Goal: Find specific page/section: Find specific page/section

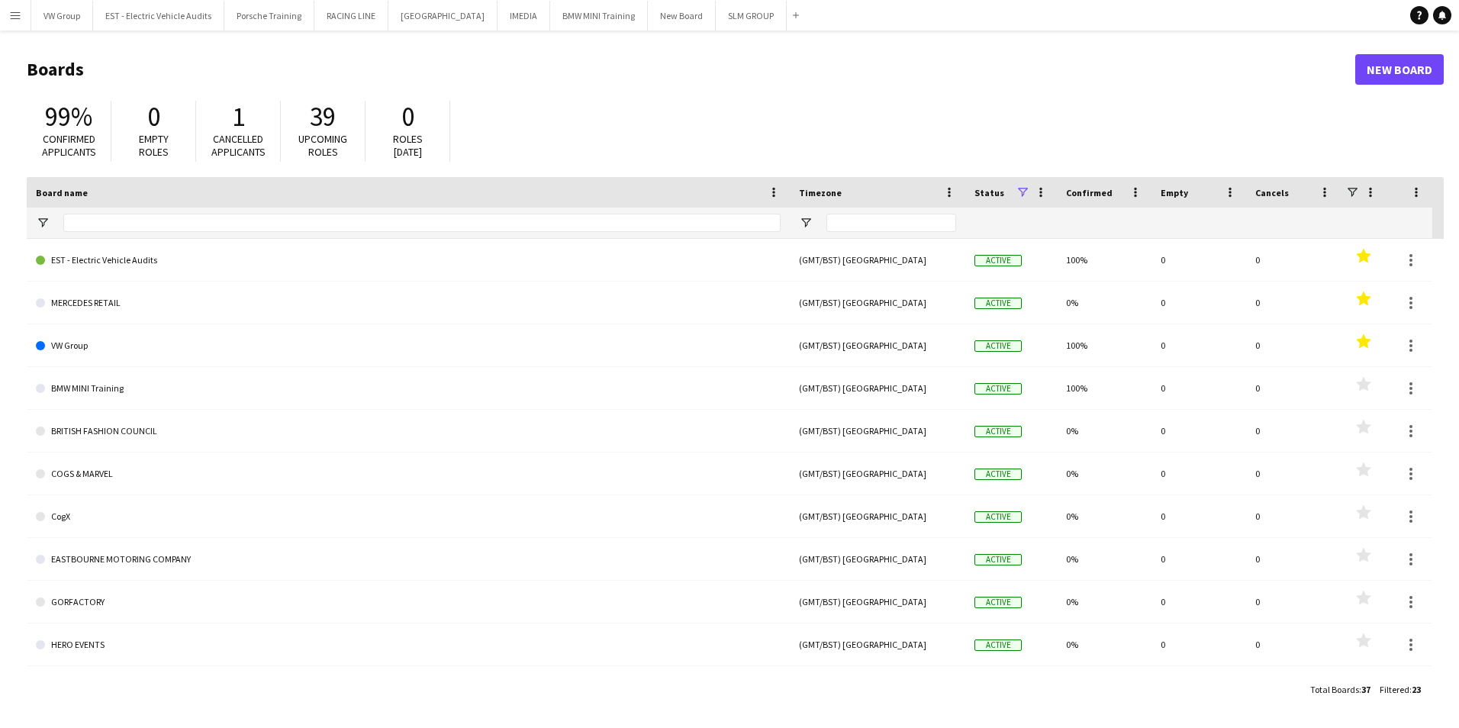
click at [13, 14] on app-icon "Menu" at bounding box center [15, 15] width 12 height 12
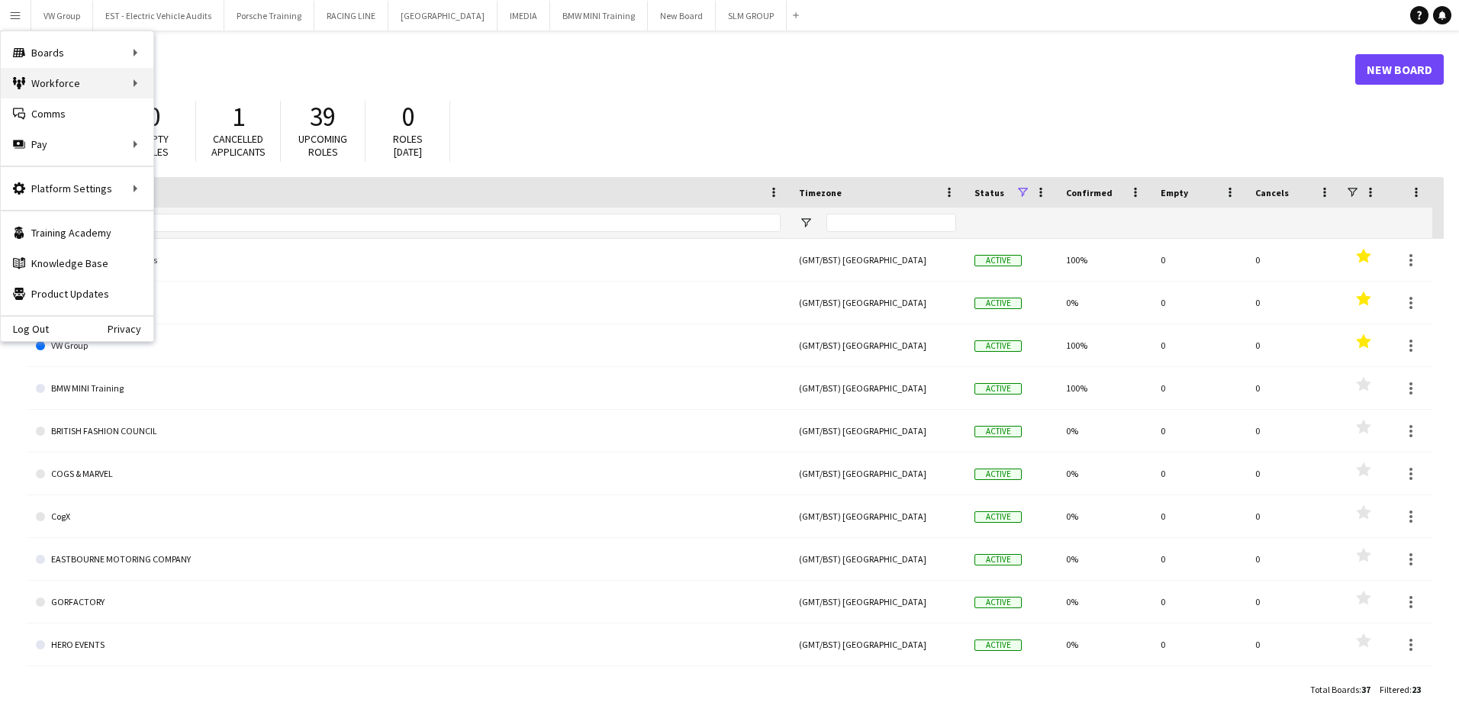
click at [133, 83] on div "Workforce Workforce" at bounding box center [77, 83] width 153 height 31
click at [198, 88] on link "My Workforce" at bounding box center [230, 83] width 153 height 31
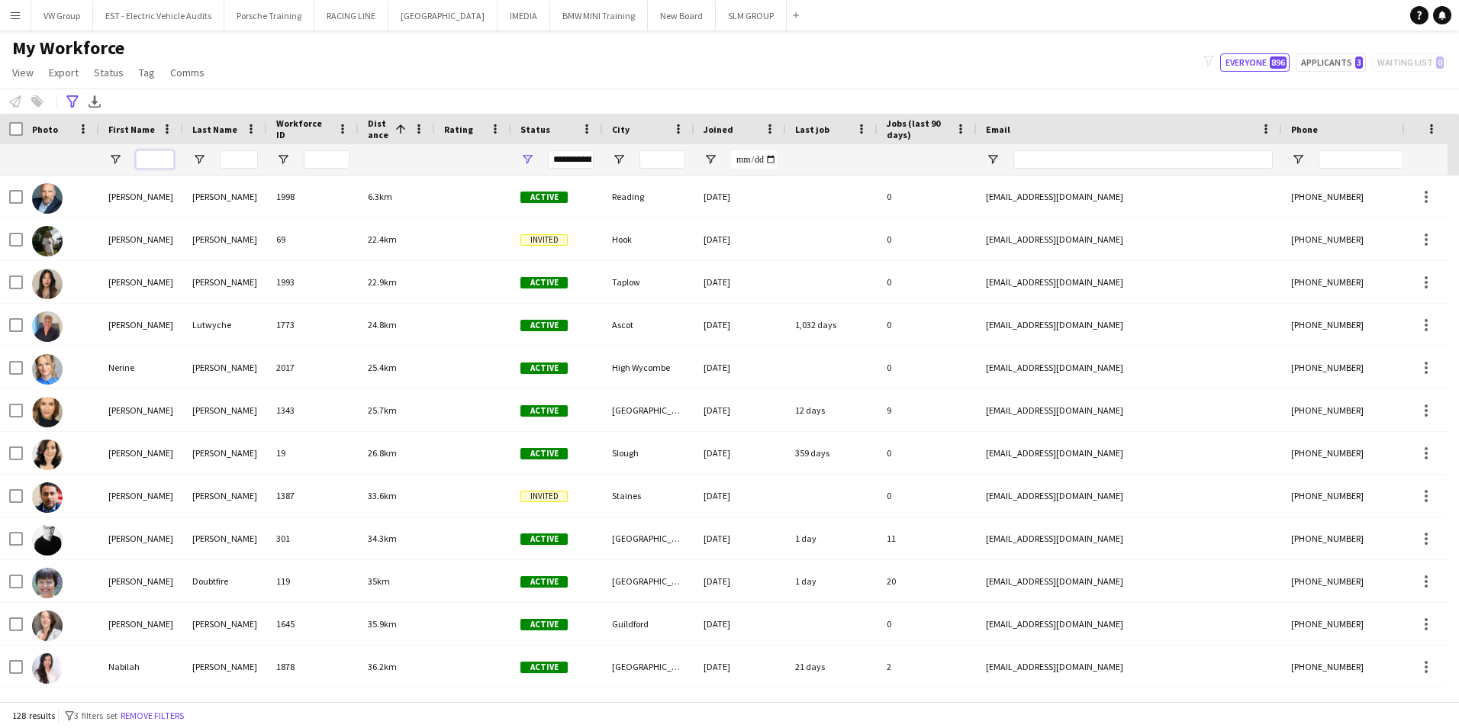
click at [150, 159] on input "First Name Filter Input" at bounding box center [155, 159] width 38 height 18
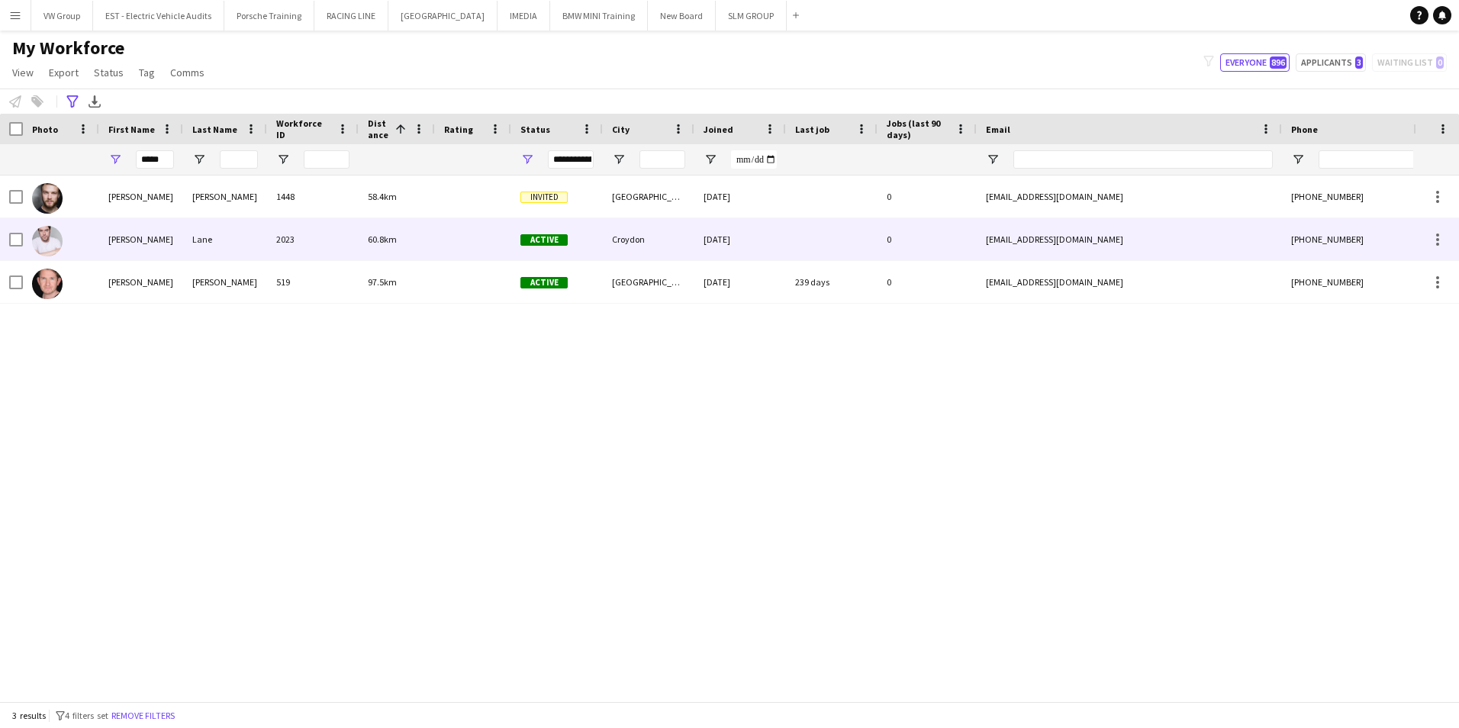
click at [120, 238] on div "[PERSON_NAME]" at bounding box center [141, 239] width 84 height 42
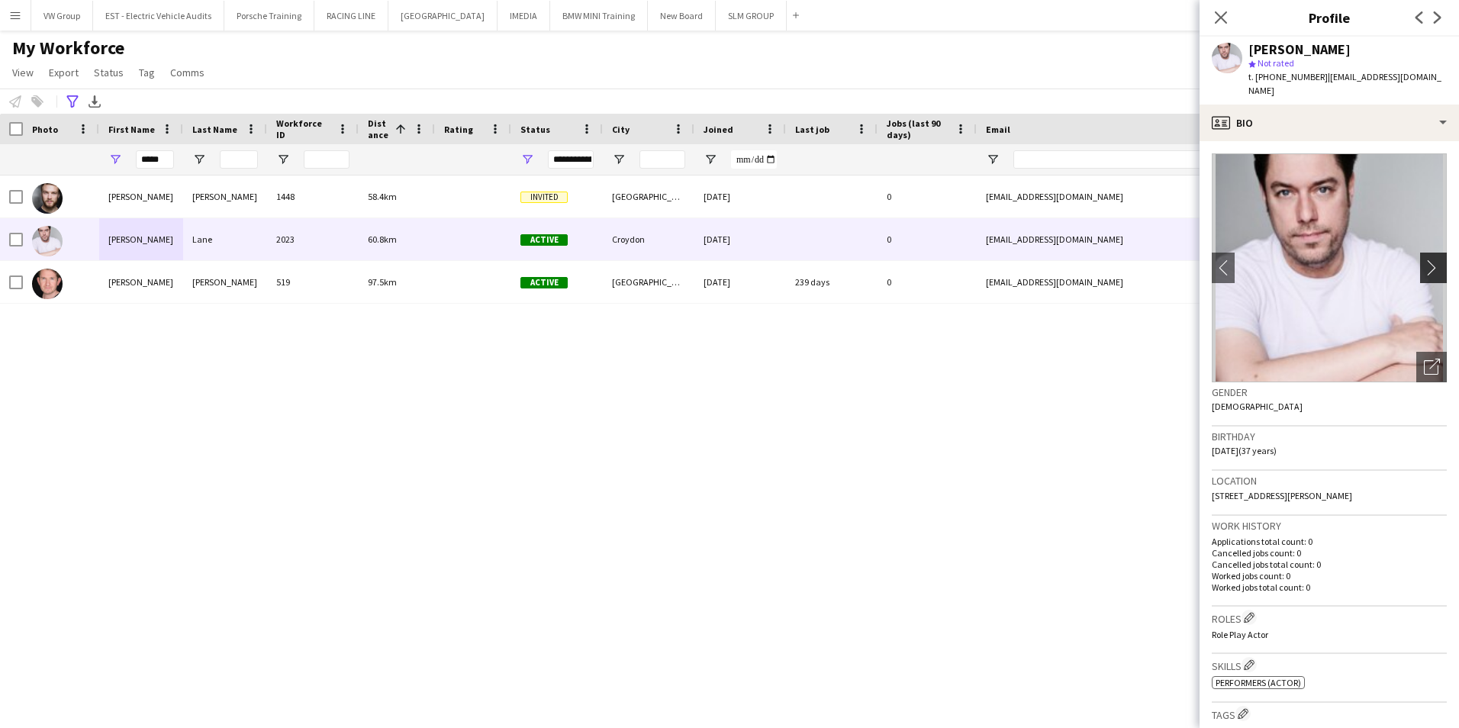
click at [579, 268] on app-icon "chevron-right" at bounding box center [1435, 267] width 24 height 16
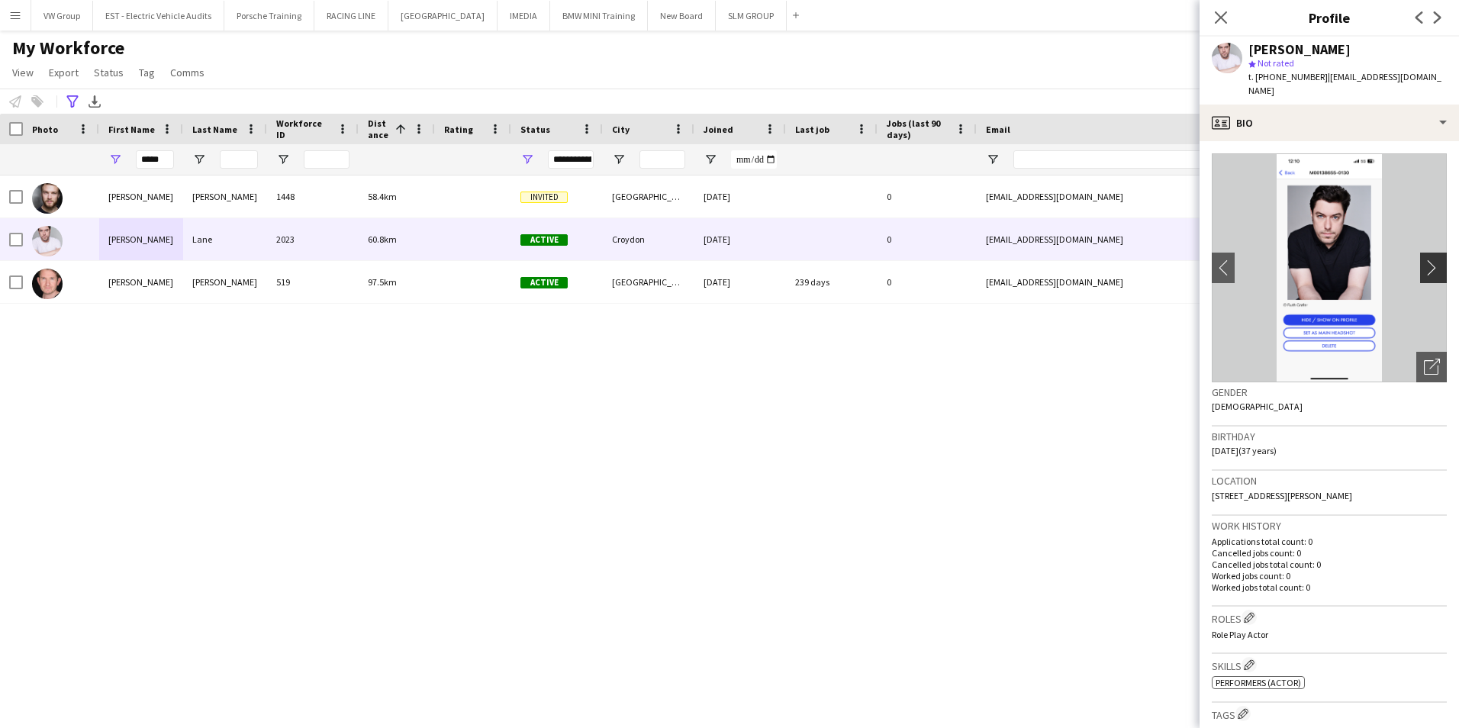
click at [579, 268] on app-icon "chevron-right" at bounding box center [1435, 267] width 24 height 16
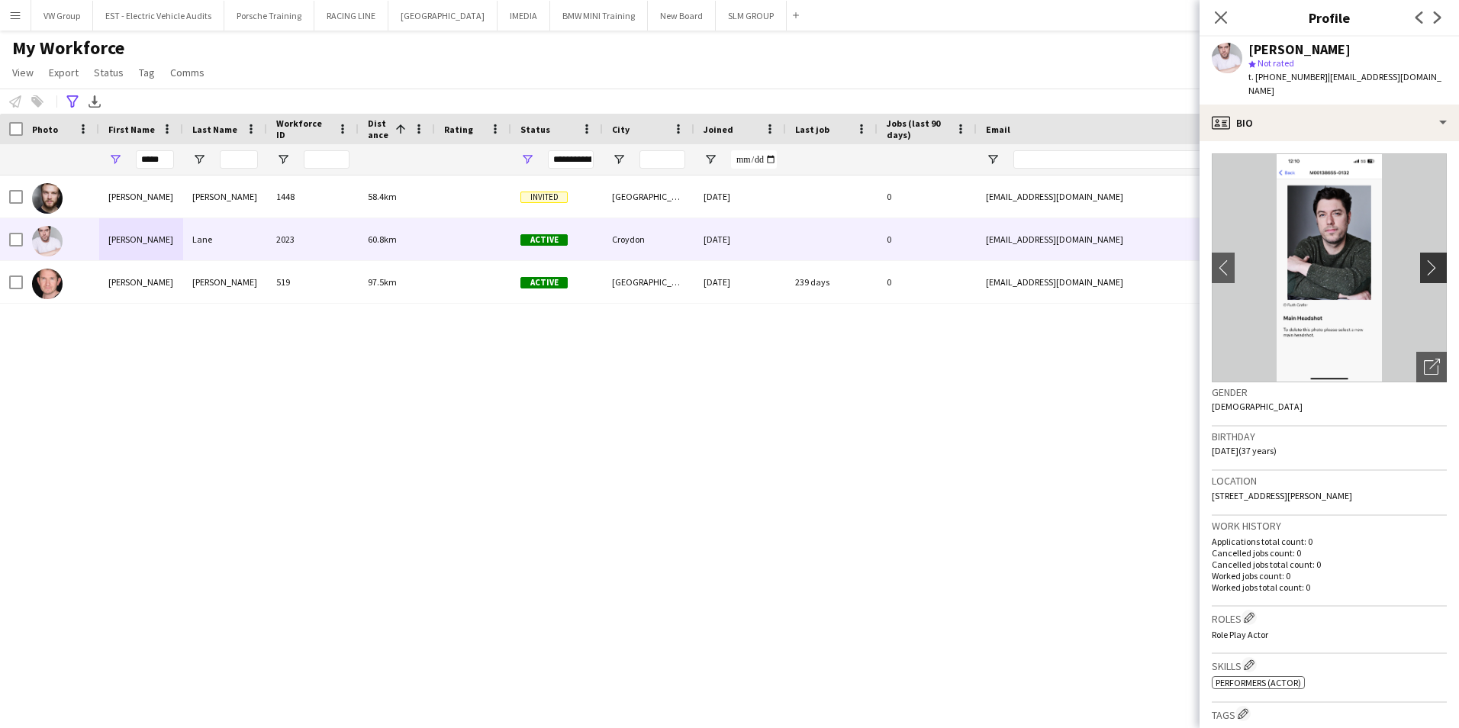
click at [579, 268] on app-icon "chevron-right" at bounding box center [1435, 267] width 24 height 16
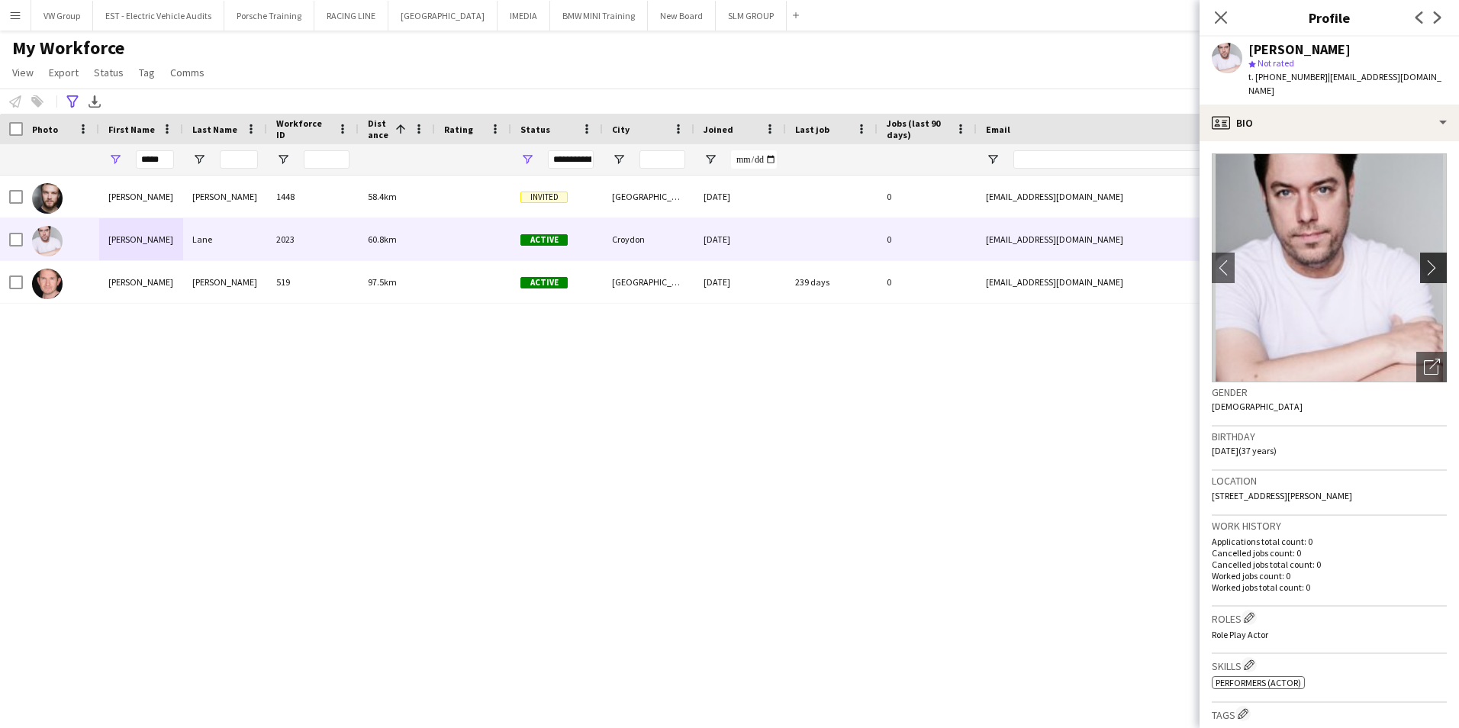
click at [579, 268] on app-icon "chevron-right" at bounding box center [1435, 267] width 24 height 16
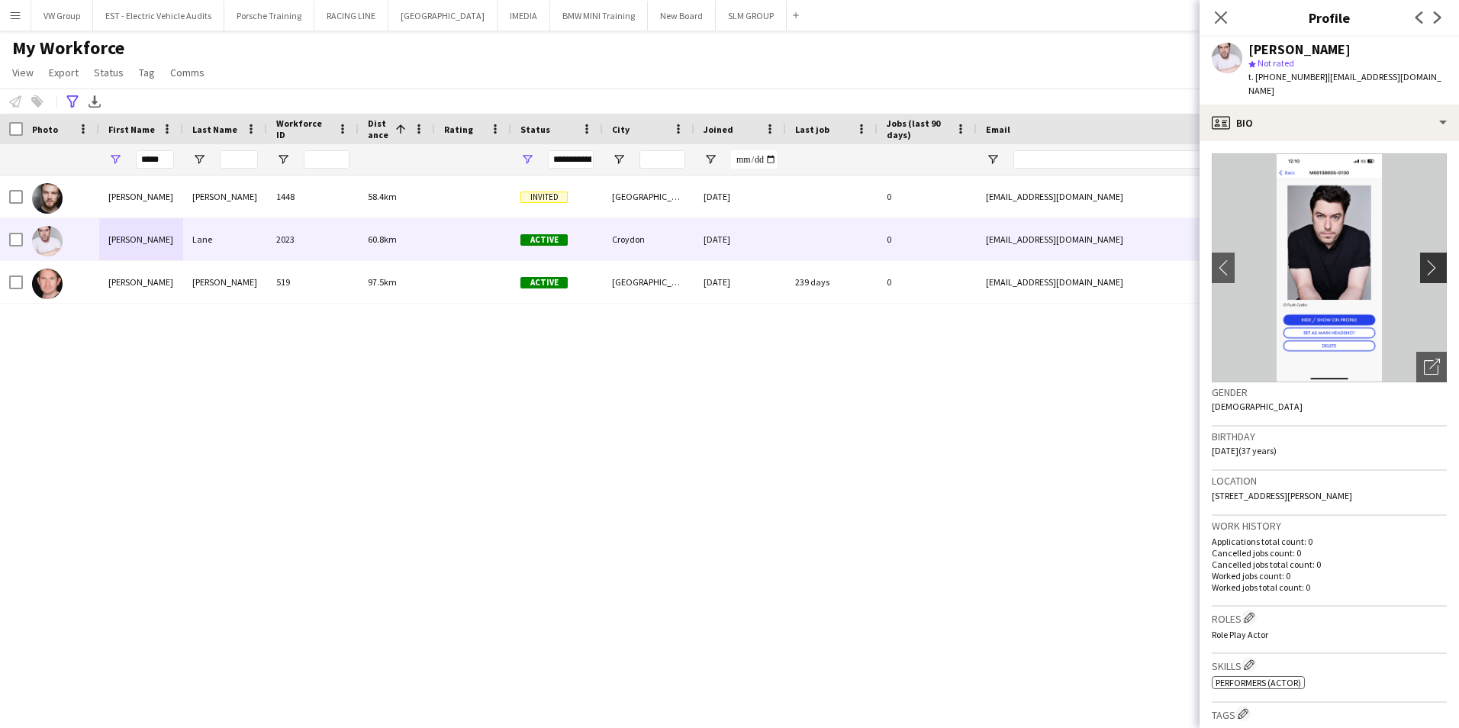
click at [579, 268] on app-icon "chevron-right" at bounding box center [1435, 267] width 24 height 16
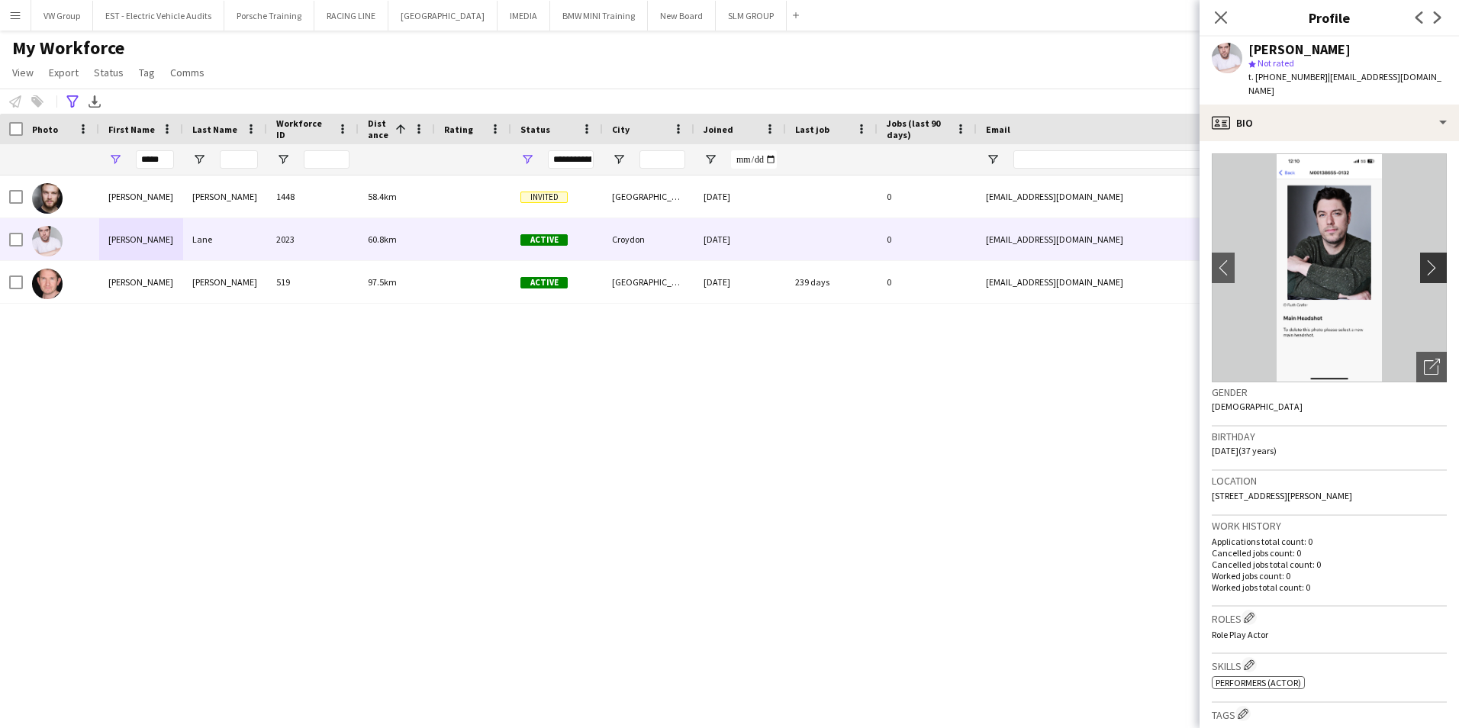
click at [579, 268] on app-icon "chevron-right" at bounding box center [1435, 267] width 24 height 16
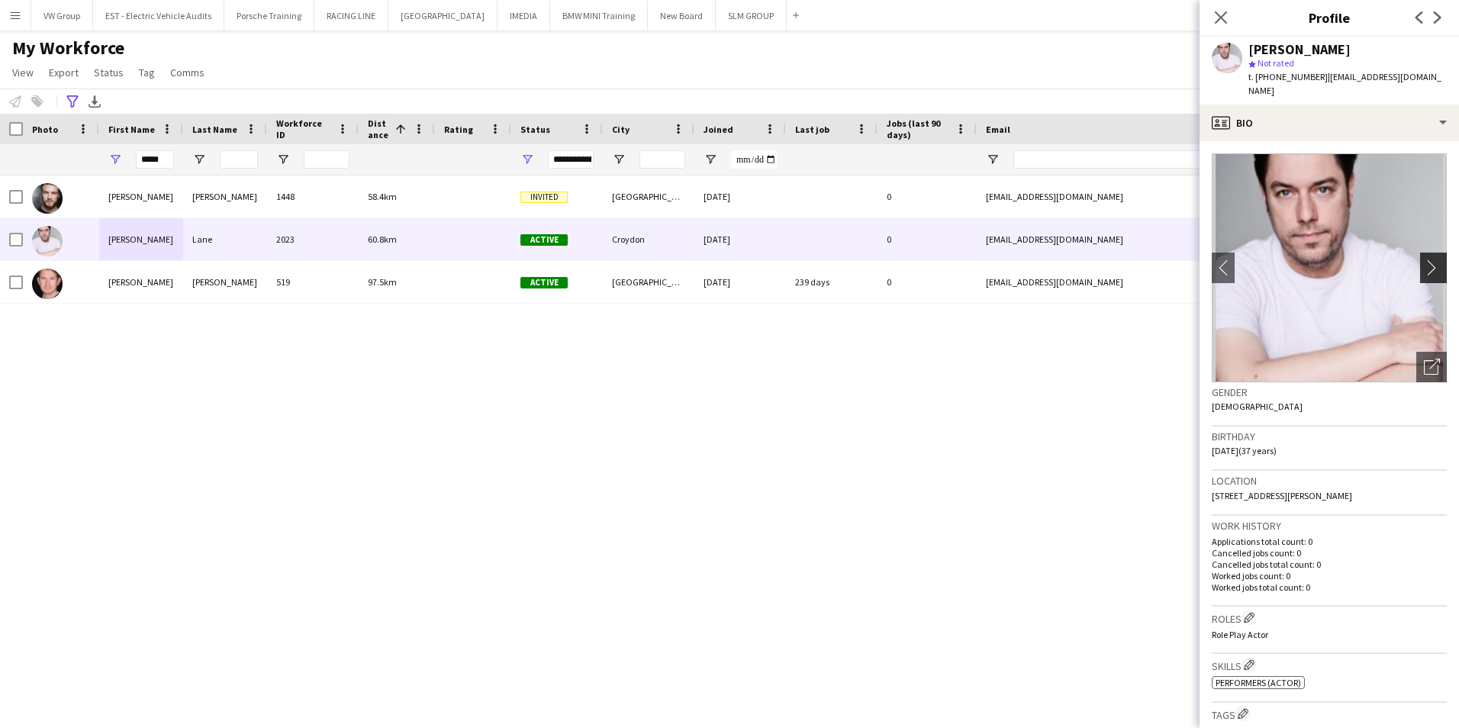
click at [579, 268] on app-icon "chevron-right" at bounding box center [1435, 267] width 24 height 16
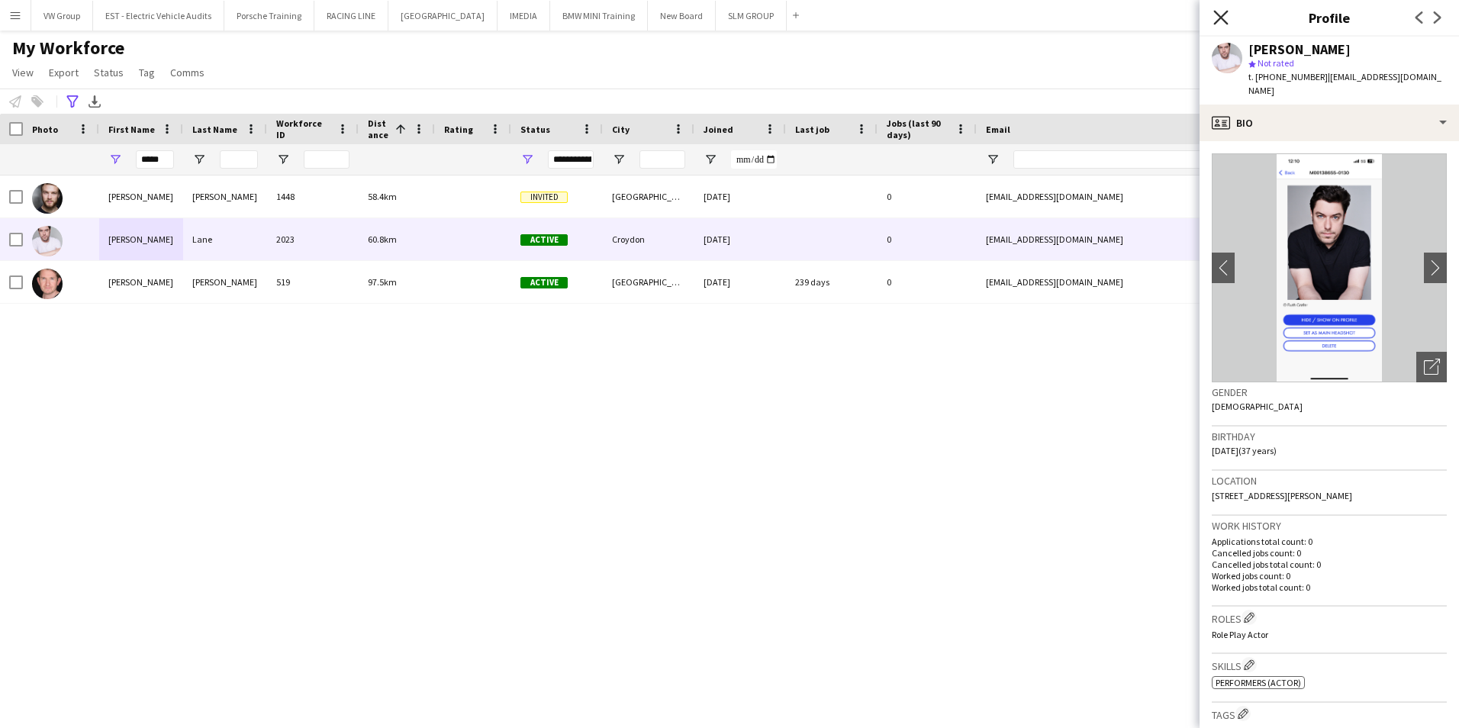
click at [579, 20] on icon at bounding box center [1220, 17] width 14 height 14
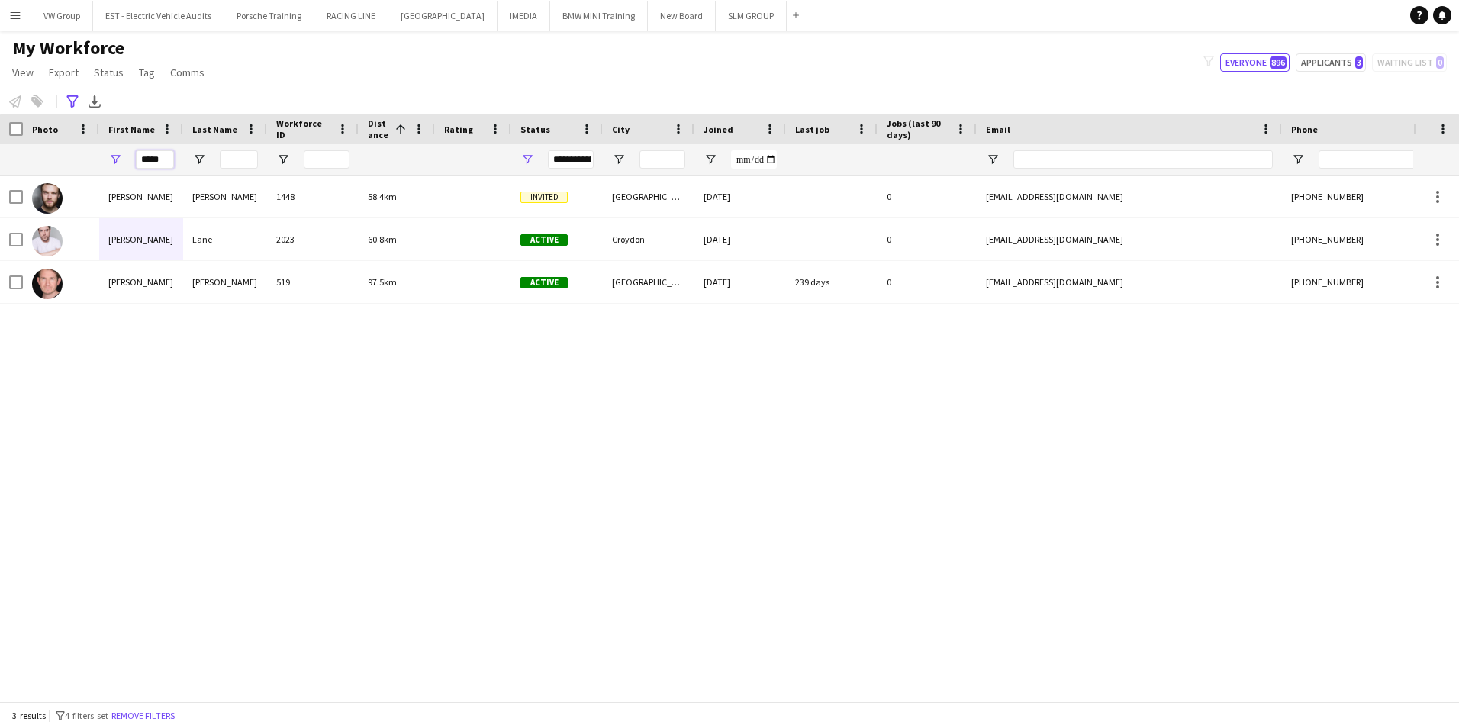
click at [164, 156] on input "*****" at bounding box center [155, 159] width 38 height 18
type input "*"
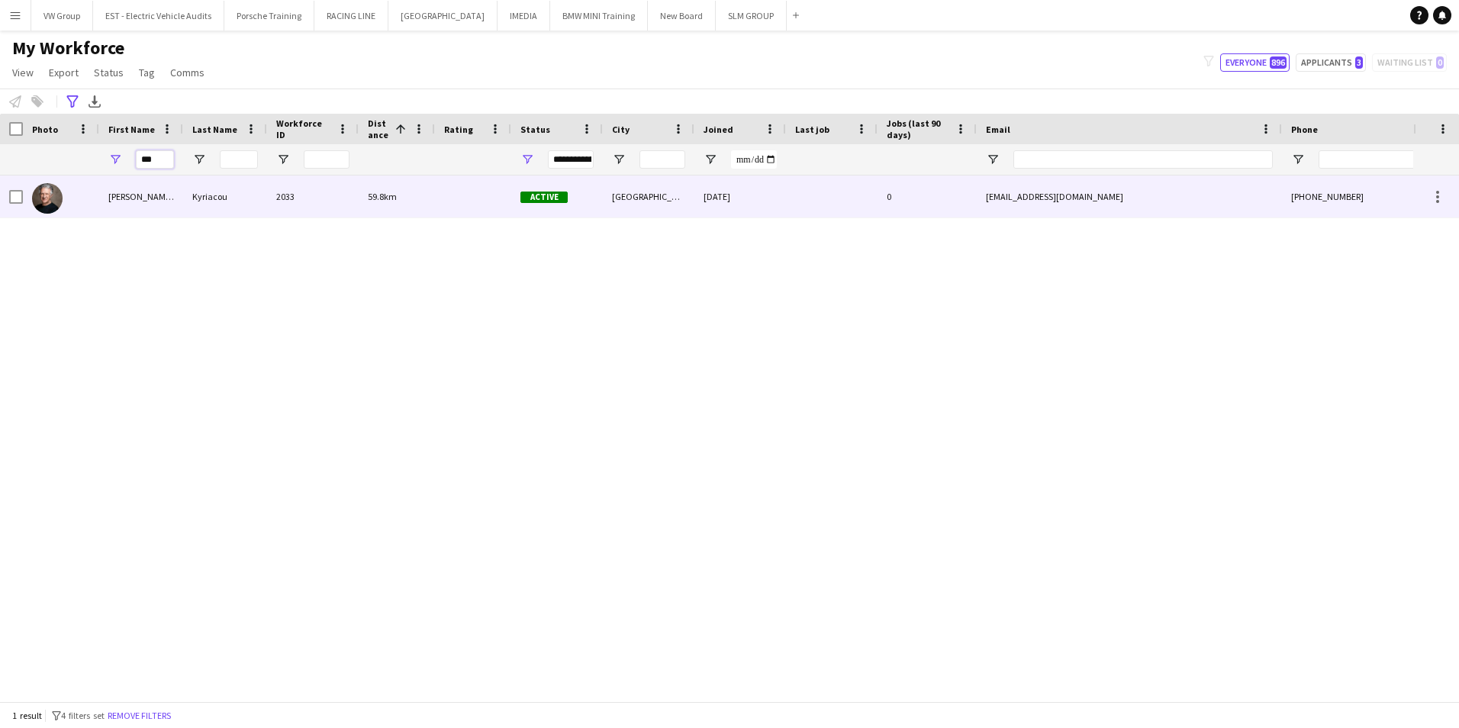
type input "***"
click at [119, 199] on div "[PERSON_NAME] aka Kyriacos" at bounding box center [141, 196] width 84 height 42
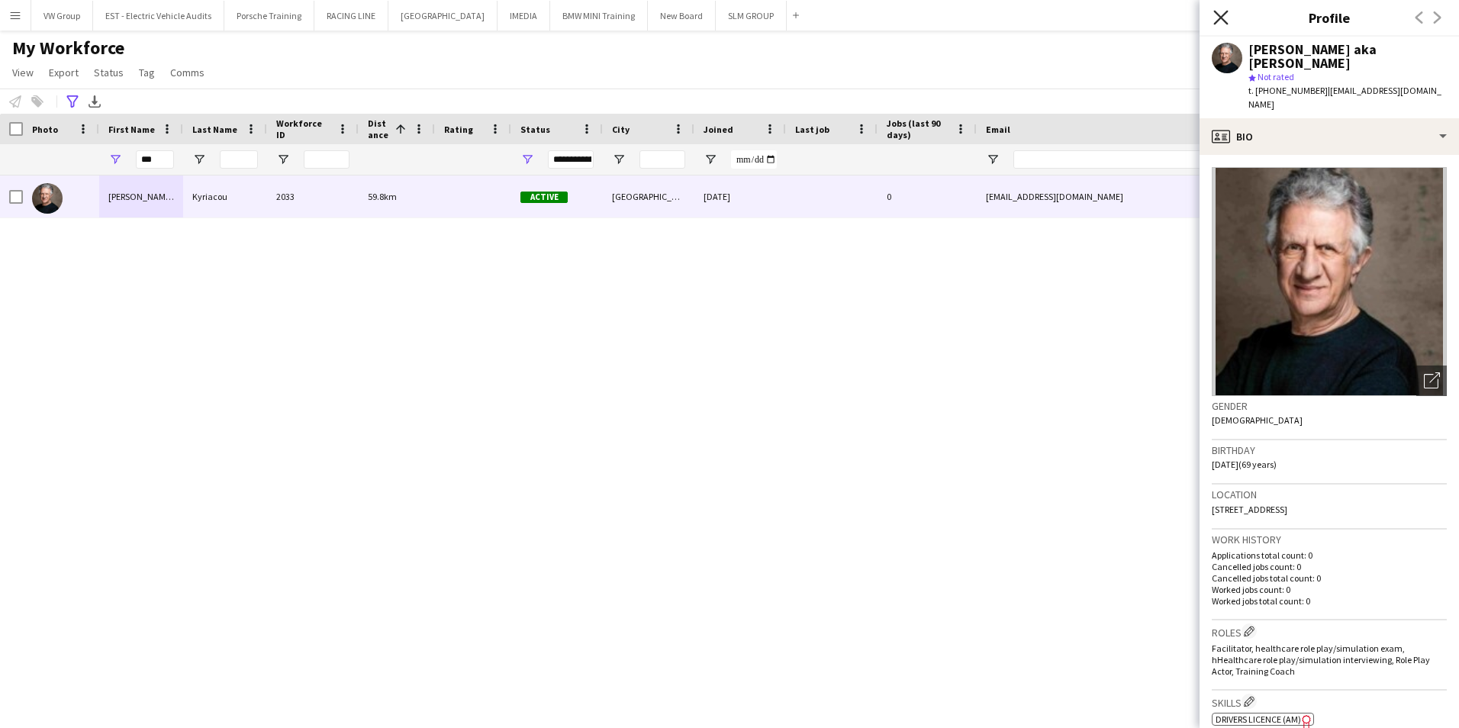
click at [579, 14] on icon "Close pop-in" at bounding box center [1220, 17] width 14 height 14
